Goal: Information Seeking & Learning: Learn about a topic

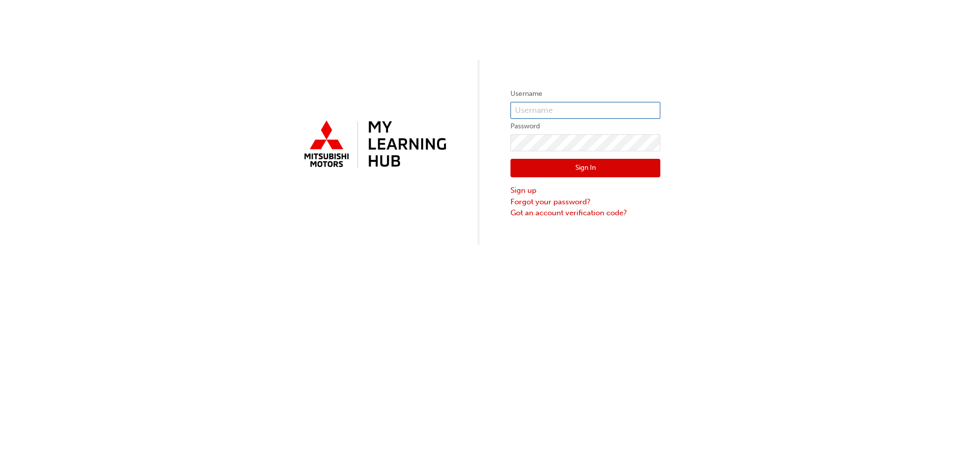
type input "0005884184"
click at [550, 110] on input "0005884184" at bounding box center [585, 110] width 150 height 17
click at [546, 163] on button "Sign In" at bounding box center [585, 168] width 150 height 19
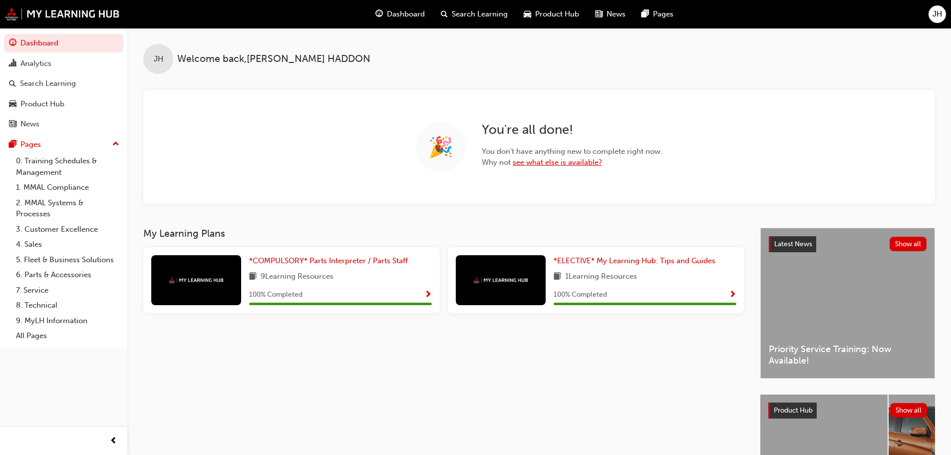
click at [547, 160] on link "see what else is available?" at bounding box center [557, 162] width 89 height 9
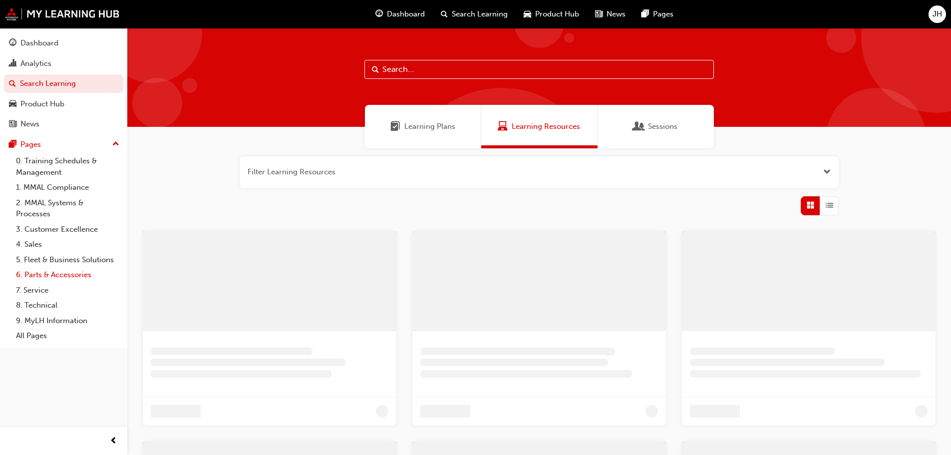
click at [48, 275] on link "6. Parts & Accessories" at bounding box center [67, 274] width 111 height 15
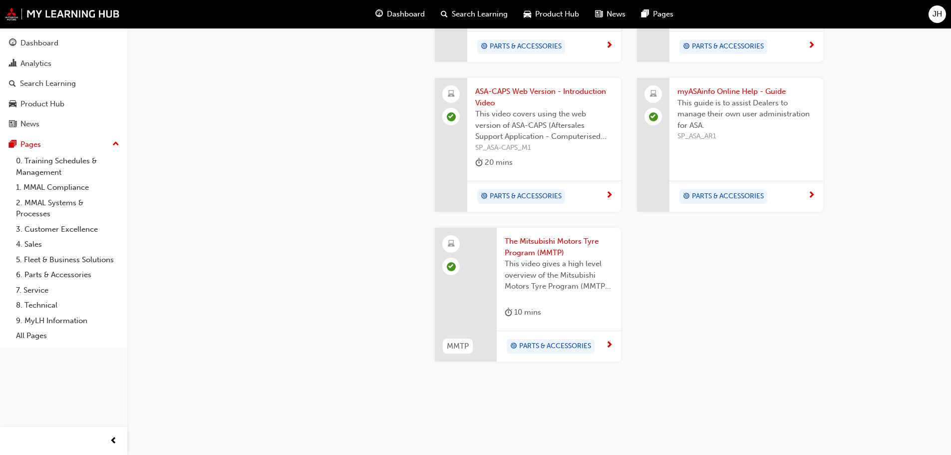
scroll to position [969, 0]
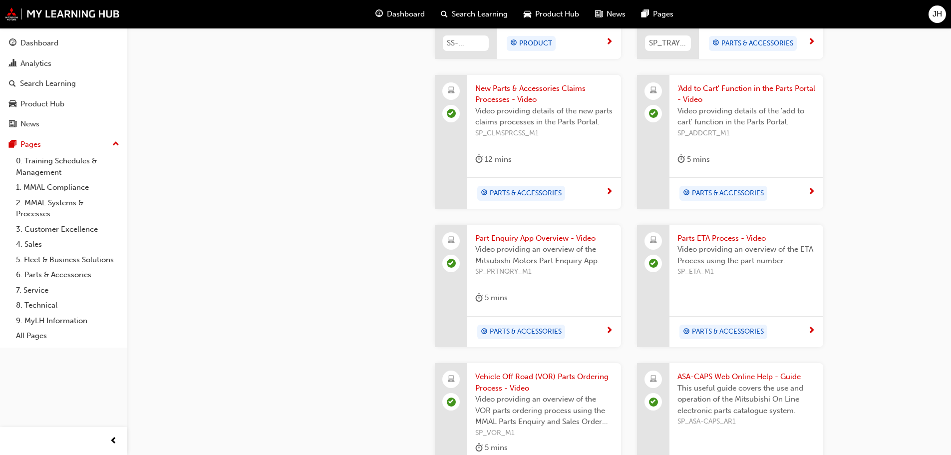
scroll to position [470, 0]
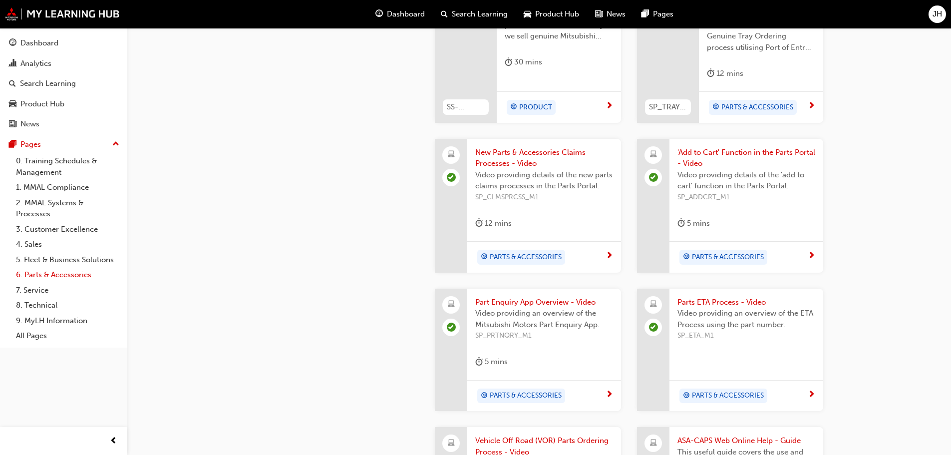
click at [47, 273] on link "6. Parts & Accessories" at bounding box center [67, 274] width 111 height 15
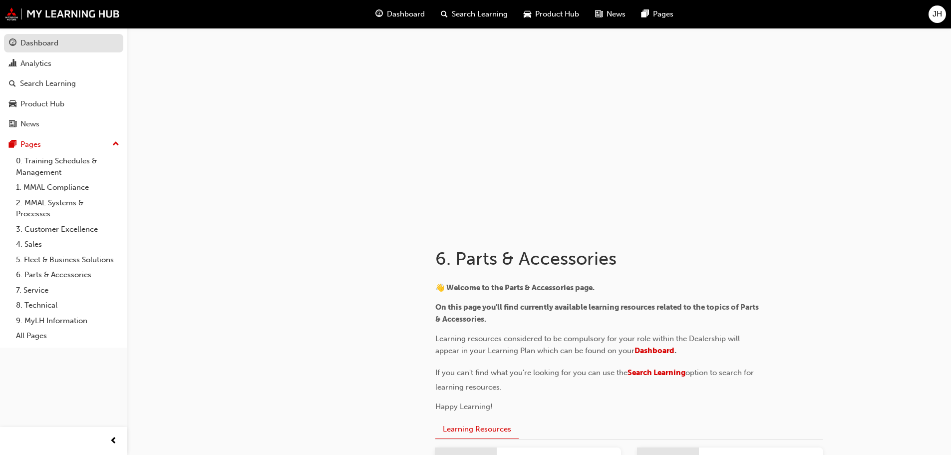
click at [42, 44] on div "Dashboard" at bounding box center [39, 42] width 38 height 11
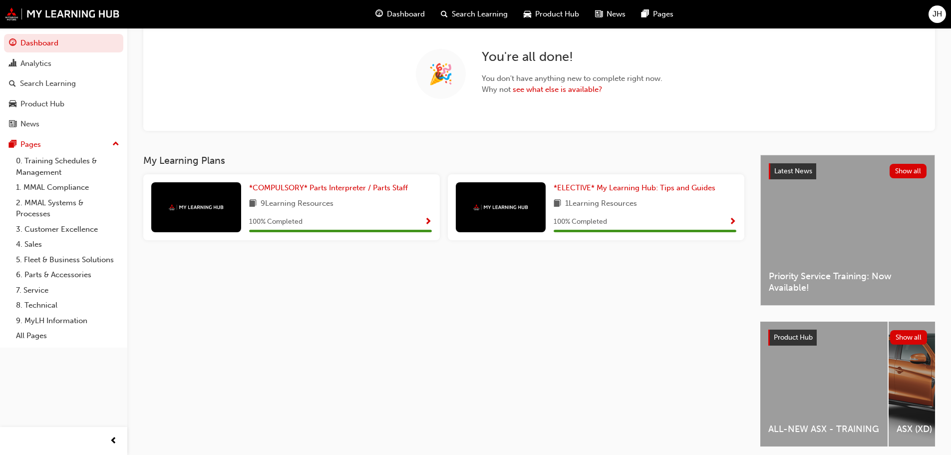
scroll to position [111, 0]
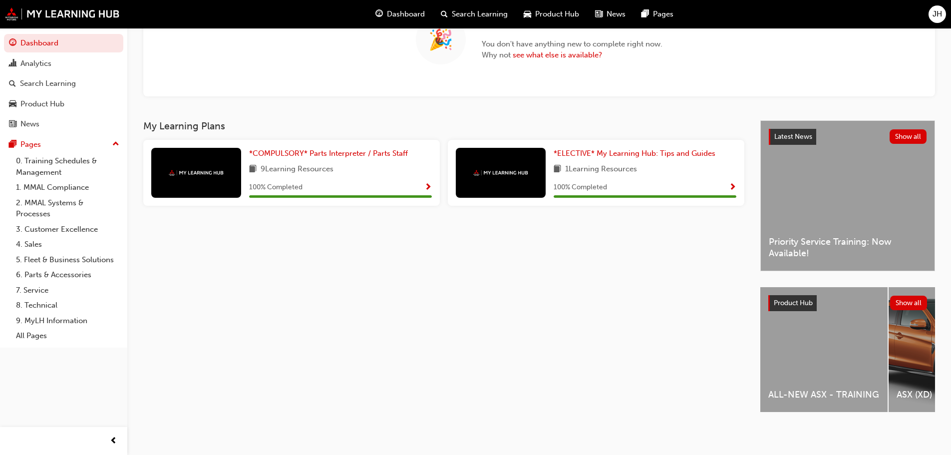
click at [804, 367] on div "ALL-NEW ASX - TRAINING" at bounding box center [823, 349] width 127 height 125
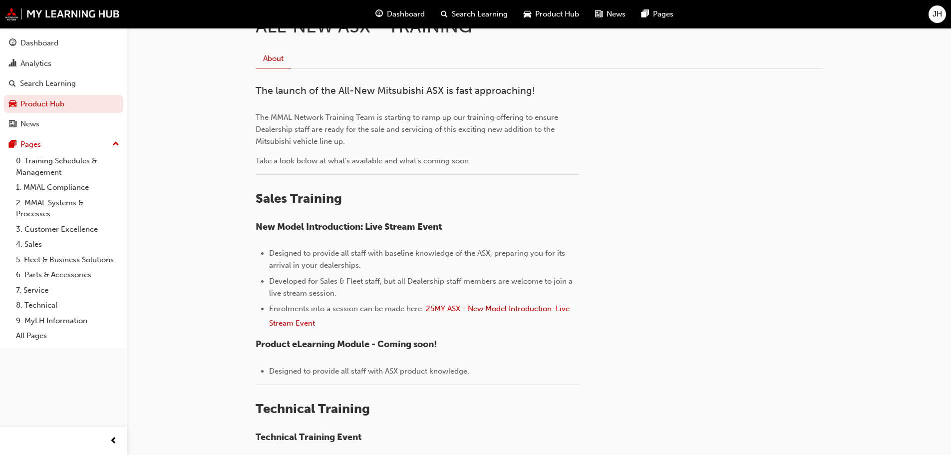
scroll to position [200, 0]
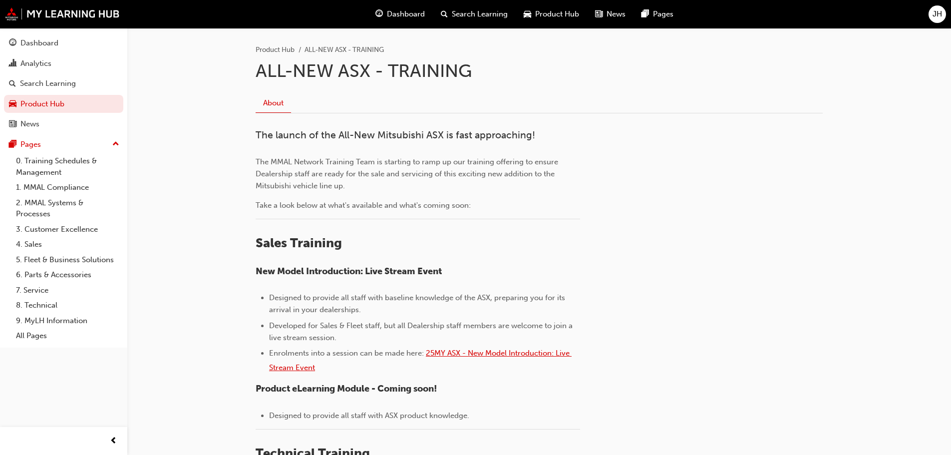
click at [510, 353] on span "25MY ASX - New Model Introduction: Live Stream Event" at bounding box center [420, 360] width 303 height 23
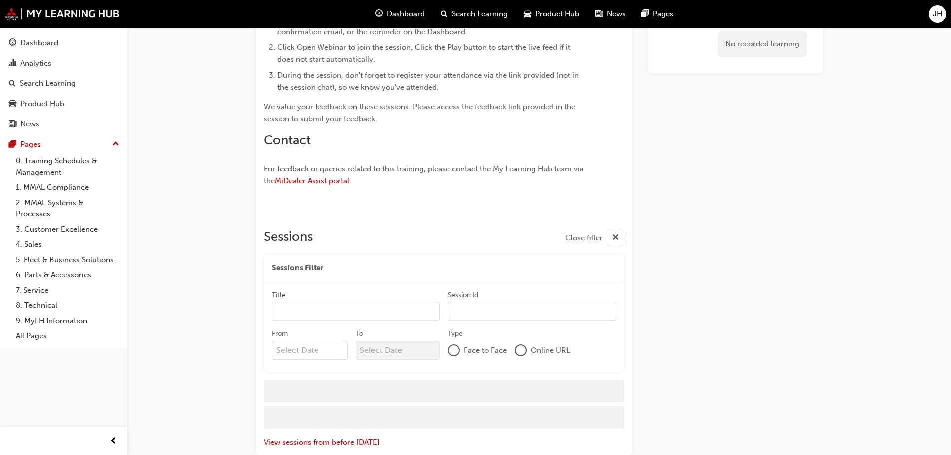
scroll to position [644, 0]
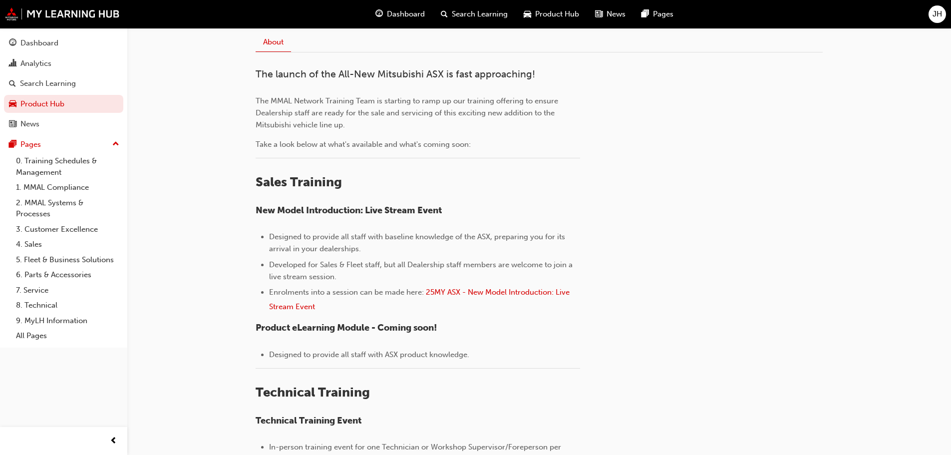
scroll to position [300, 0]
